Goal: Information Seeking & Learning: Find specific fact

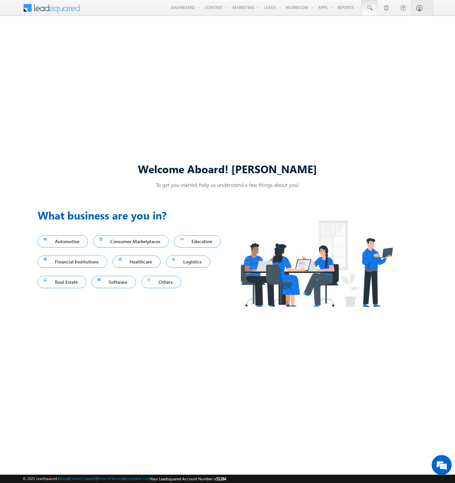
click at [369, 8] on span at bounding box center [369, 8] width 7 height 7
type input "8931177360"
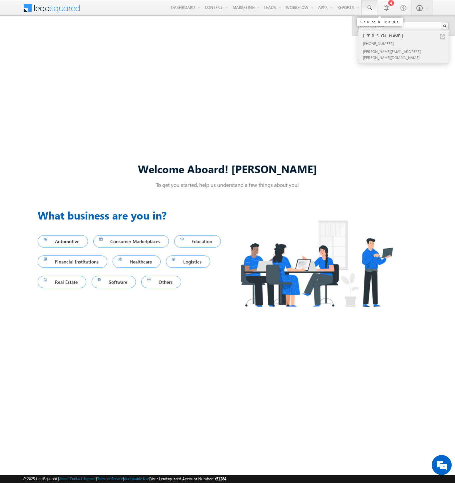
click at [406, 36] on div "[PERSON_NAME]" at bounding box center [406, 35] width 89 height 7
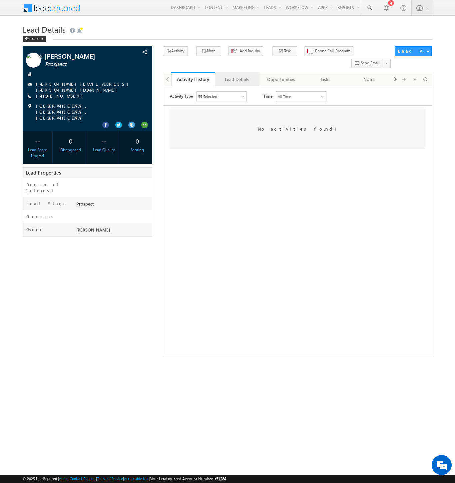
click at [237, 75] on div "Lead Details" at bounding box center [236, 79] width 33 height 8
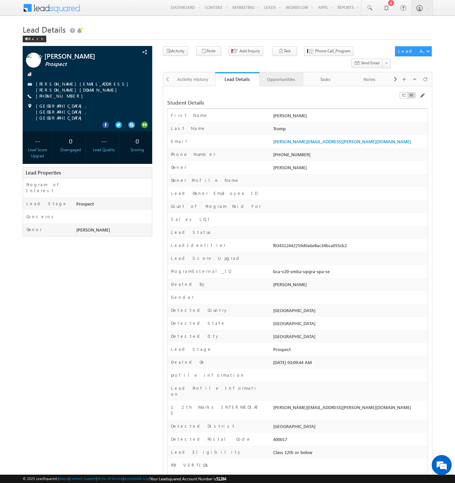
click at [281, 75] on div "Opportunities" at bounding box center [281, 79] width 33 height 8
